Goal: Task Accomplishment & Management: Use online tool/utility

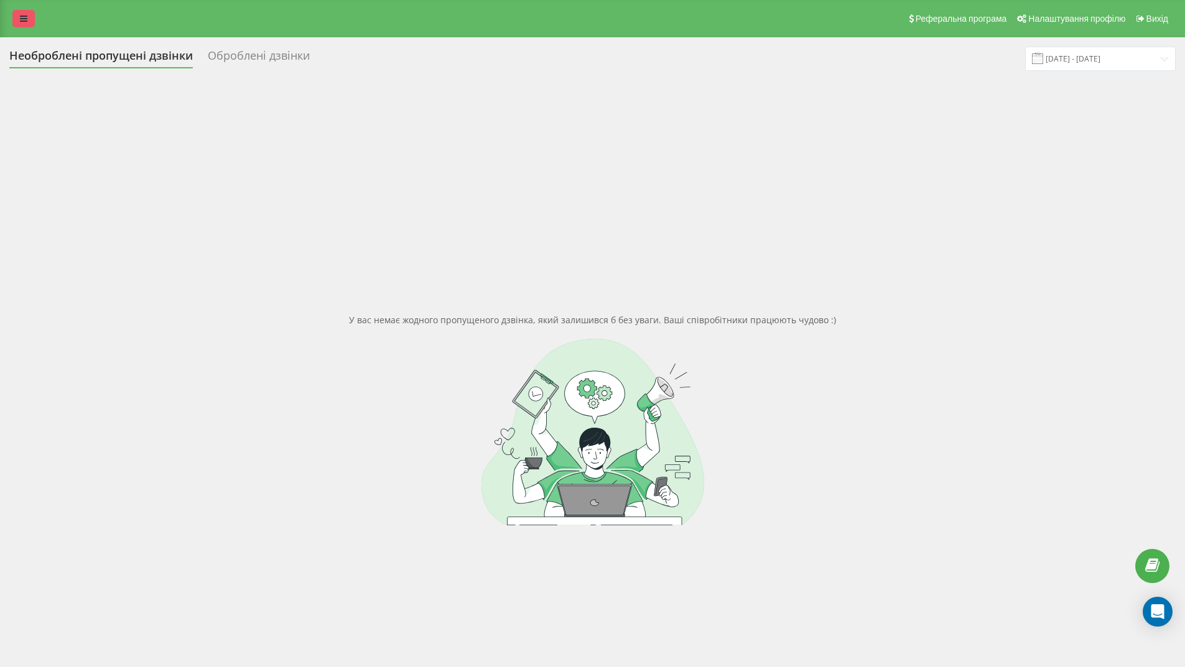
click at [30, 14] on link at bounding box center [23, 18] width 22 height 17
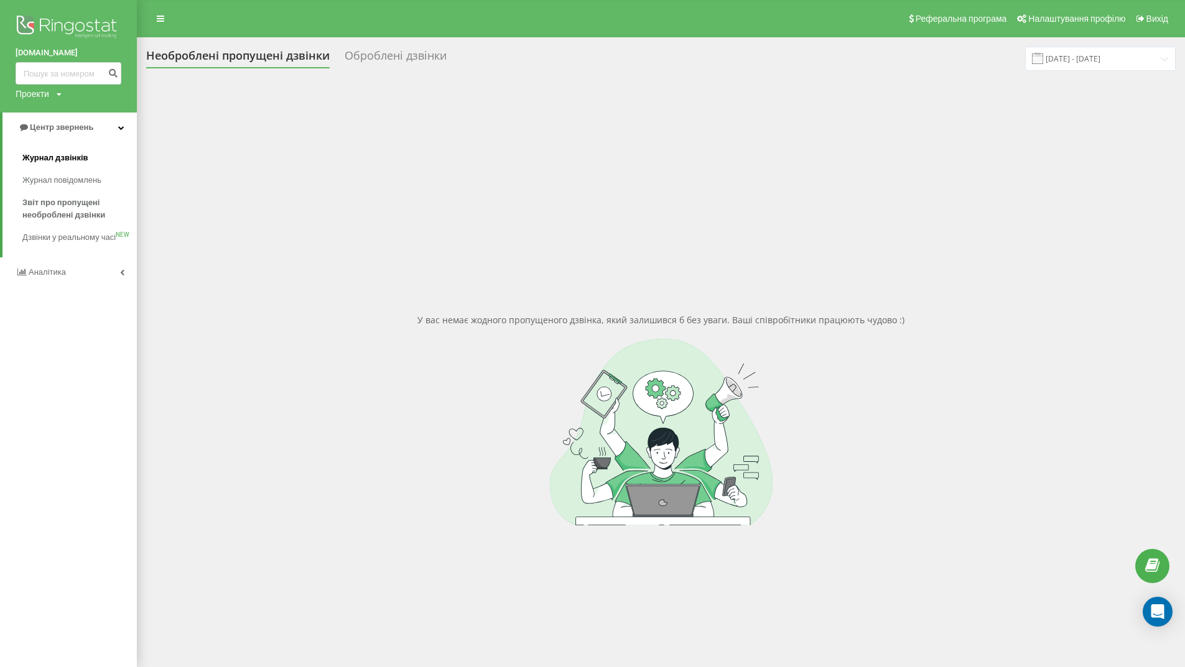
click at [72, 162] on font "Журнал дзвінків" at bounding box center [55, 157] width 66 height 9
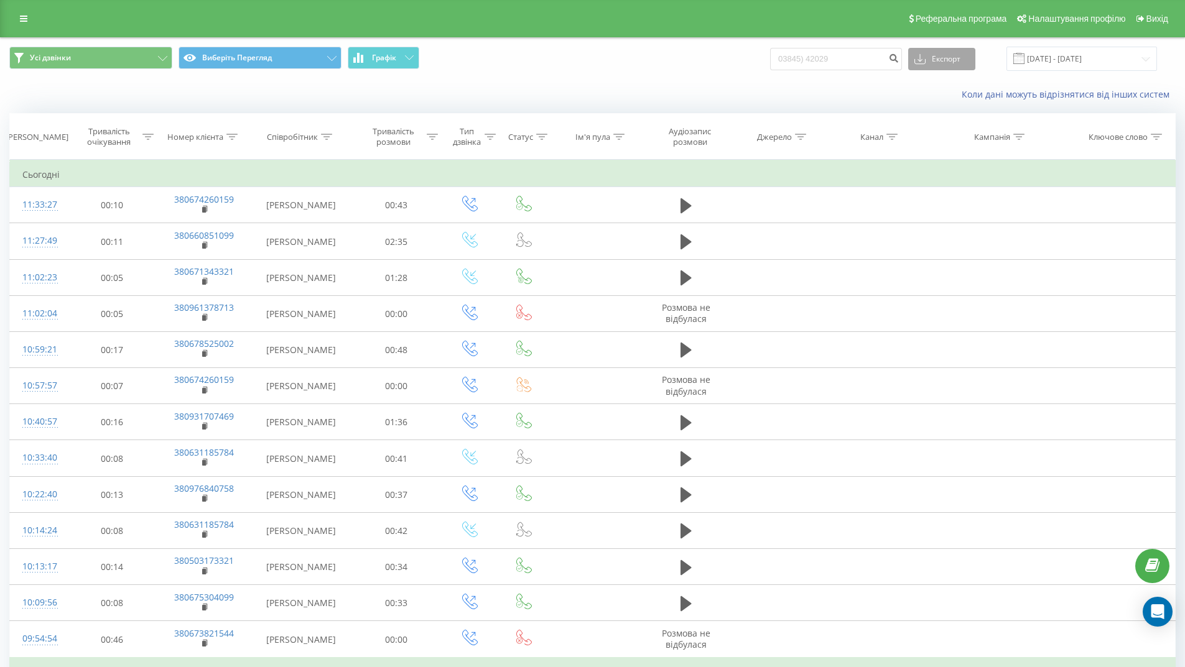
type input "03845) 42029"
click at [960, 55] on font "Експорт" at bounding box center [945, 58] width 29 height 11
click at [886, 61] on input "03845) 42029" at bounding box center [836, 59] width 132 height 22
click at [899, 60] on icon "submit" at bounding box center [893, 56] width 11 height 7
